Goal: Task Accomplishment & Management: Use online tool/utility

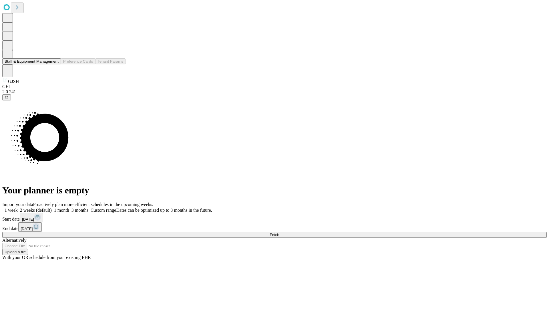
click at [55, 64] on button "Staff & Equipment Management" at bounding box center [31, 61] width 59 height 6
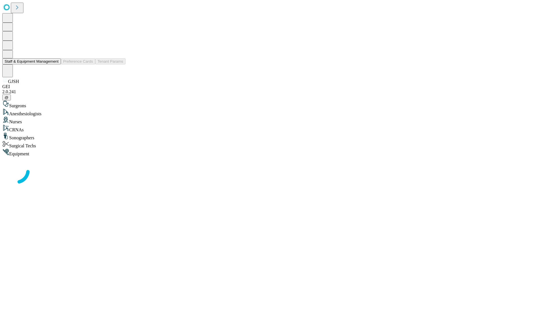
click at [55, 64] on button "Staff & Equipment Management" at bounding box center [31, 61] width 59 height 6
